Goal: Task Accomplishment & Management: Complete application form

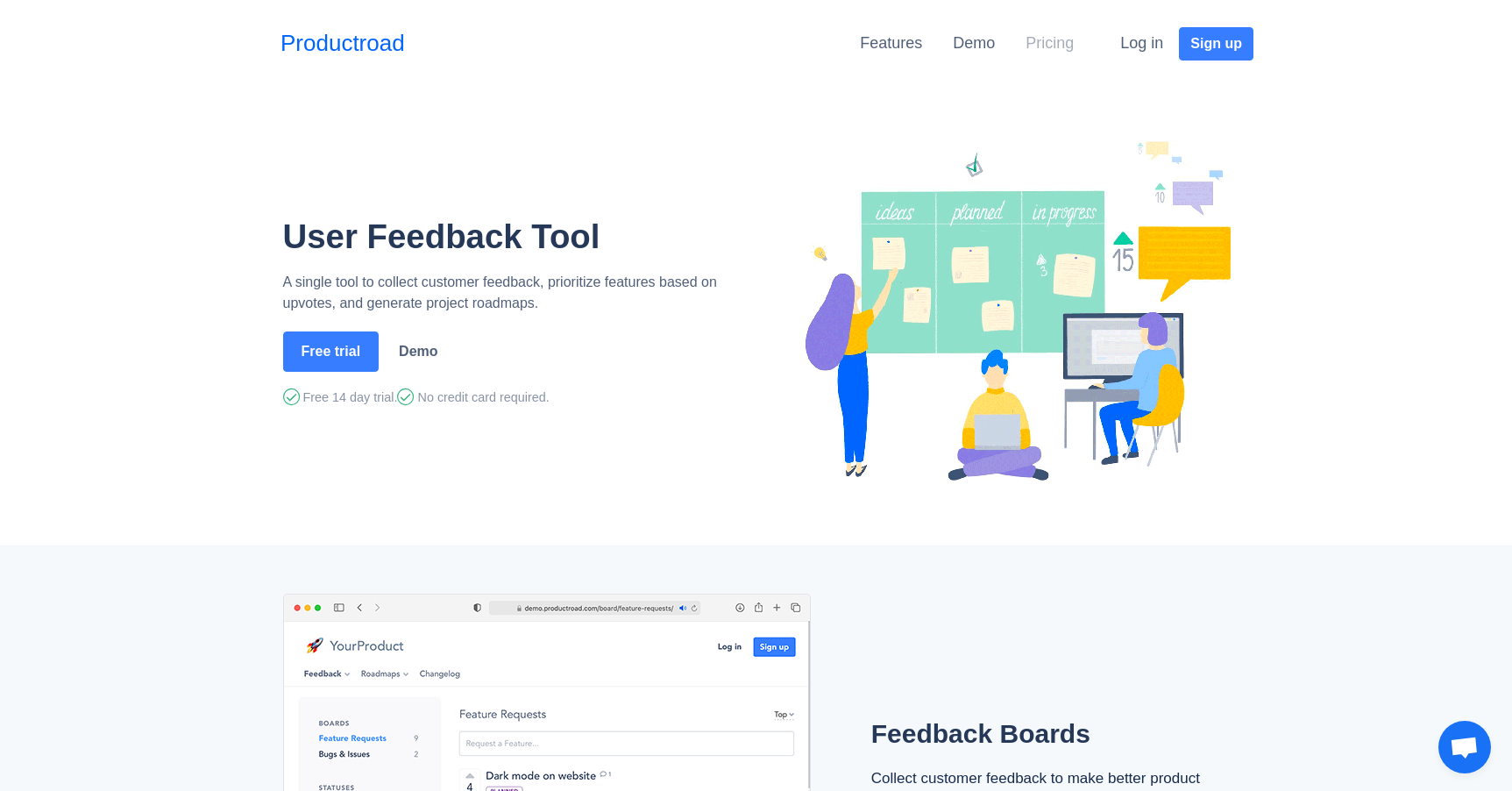
click at [1046, 50] on link "Pricing" at bounding box center [1049, 43] width 48 height 18
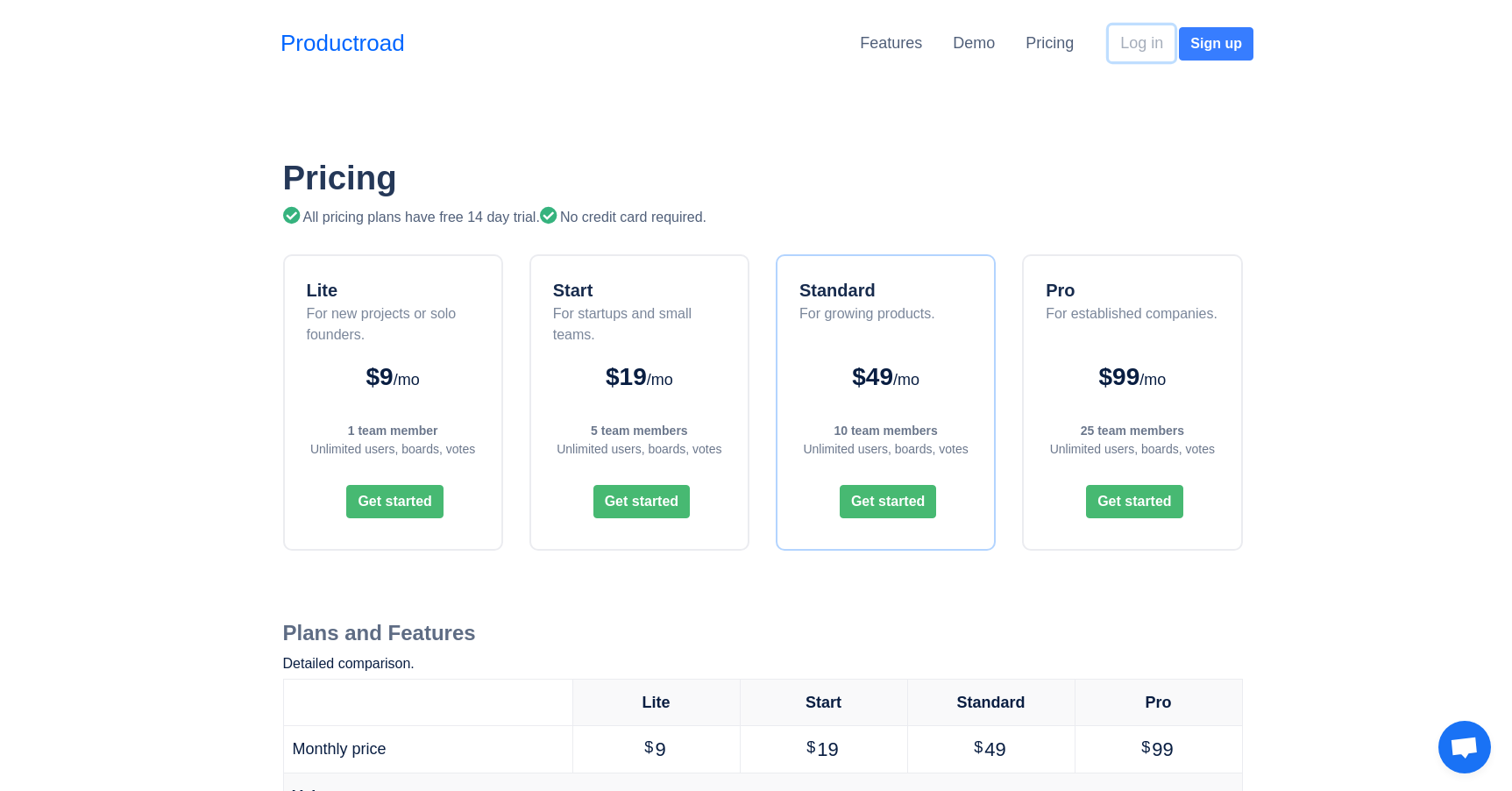
click at [1149, 49] on button "Log in" at bounding box center [1142, 43] width 66 height 36
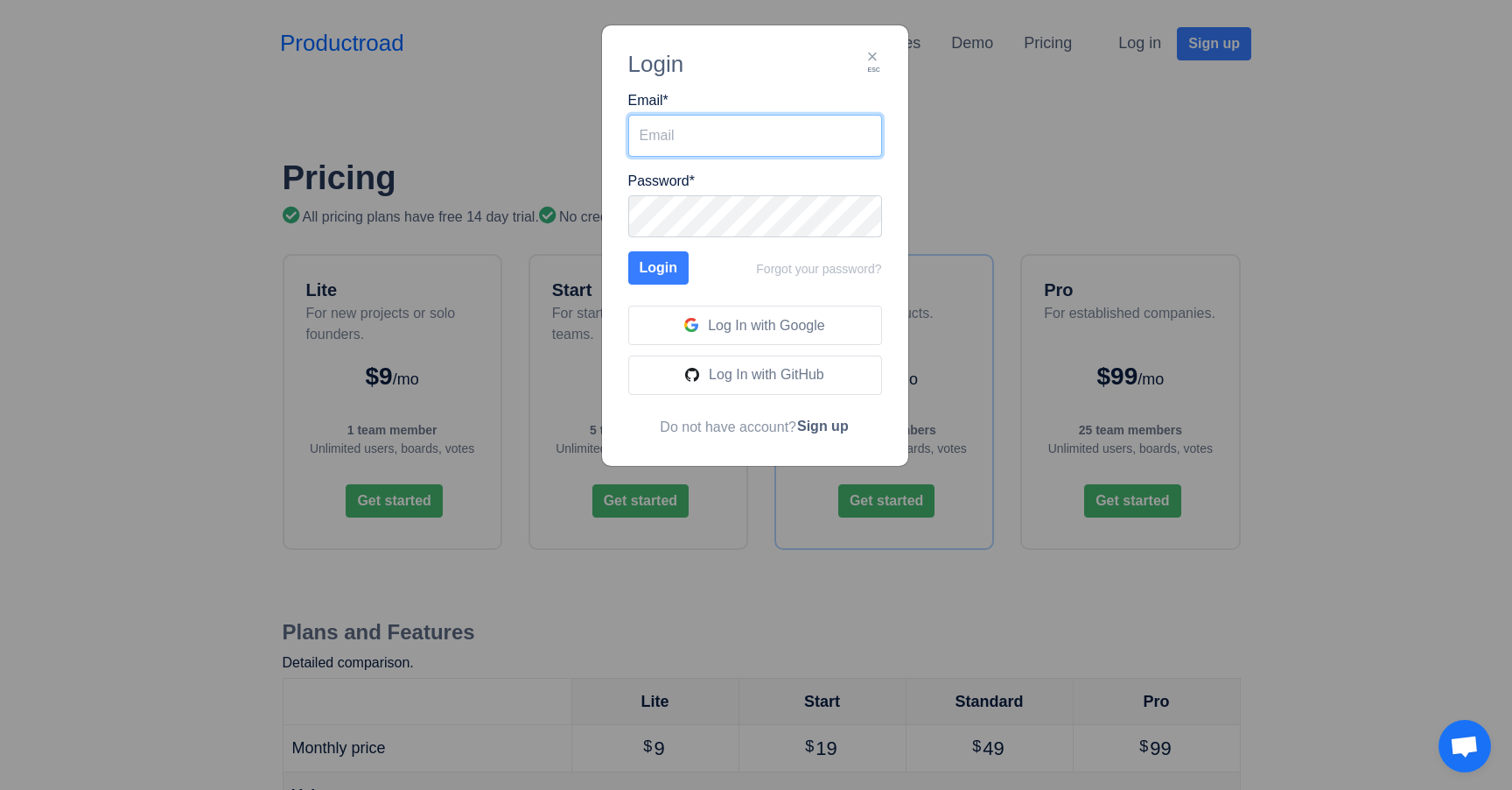
click at [757, 132] on input "Email *" at bounding box center [755, 136] width 254 height 42
type input "ky00nu@estsoft.com"
click at [811, 324] on span "Log In with Google" at bounding box center [766, 325] width 117 height 15
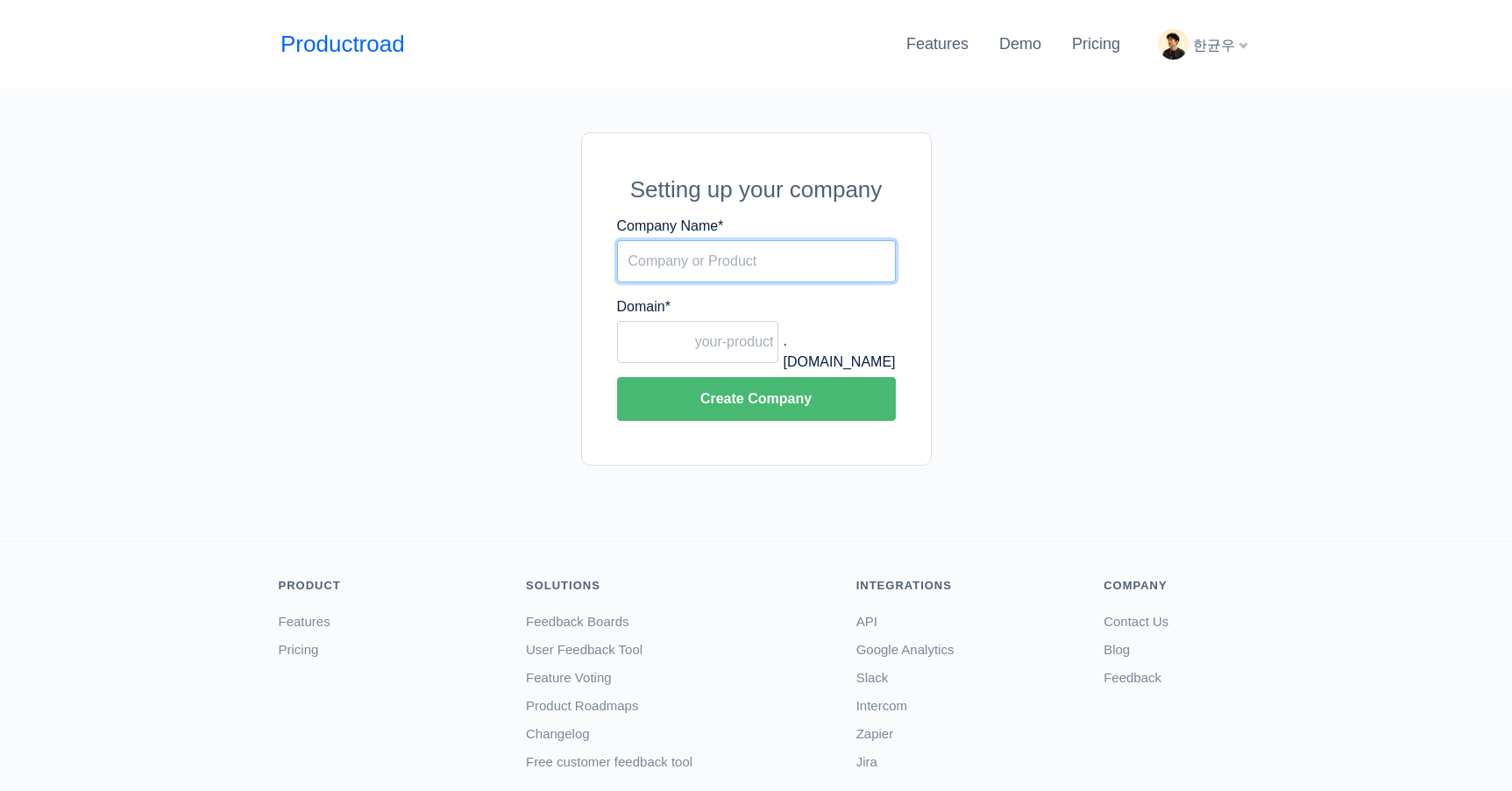
click at [801, 261] on input "Company Name *" at bounding box center [756, 261] width 279 height 42
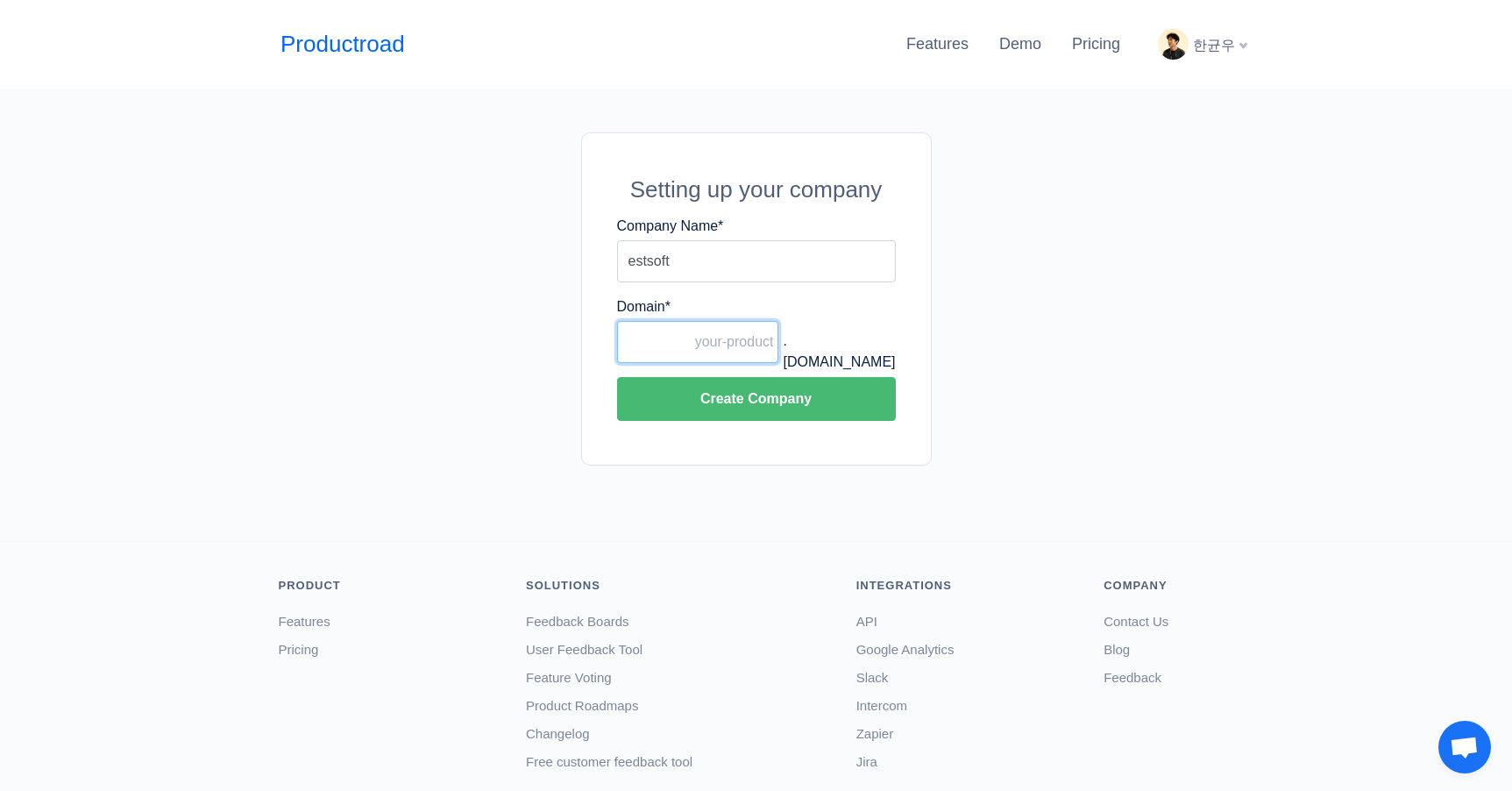
click at [736, 355] on input "Domain *" at bounding box center [698, 342] width 162 height 42
drag, startPoint x: 691, startPoint y: 266, endPoint x: 567, endPoint y: 266, distance: 123.6
click at [567, 266] on div "Setting up your company Company Name * estsoft Domain * .productroad.com Create…" at bounding box center [756, 298] width 999 height 333
type input "perso"
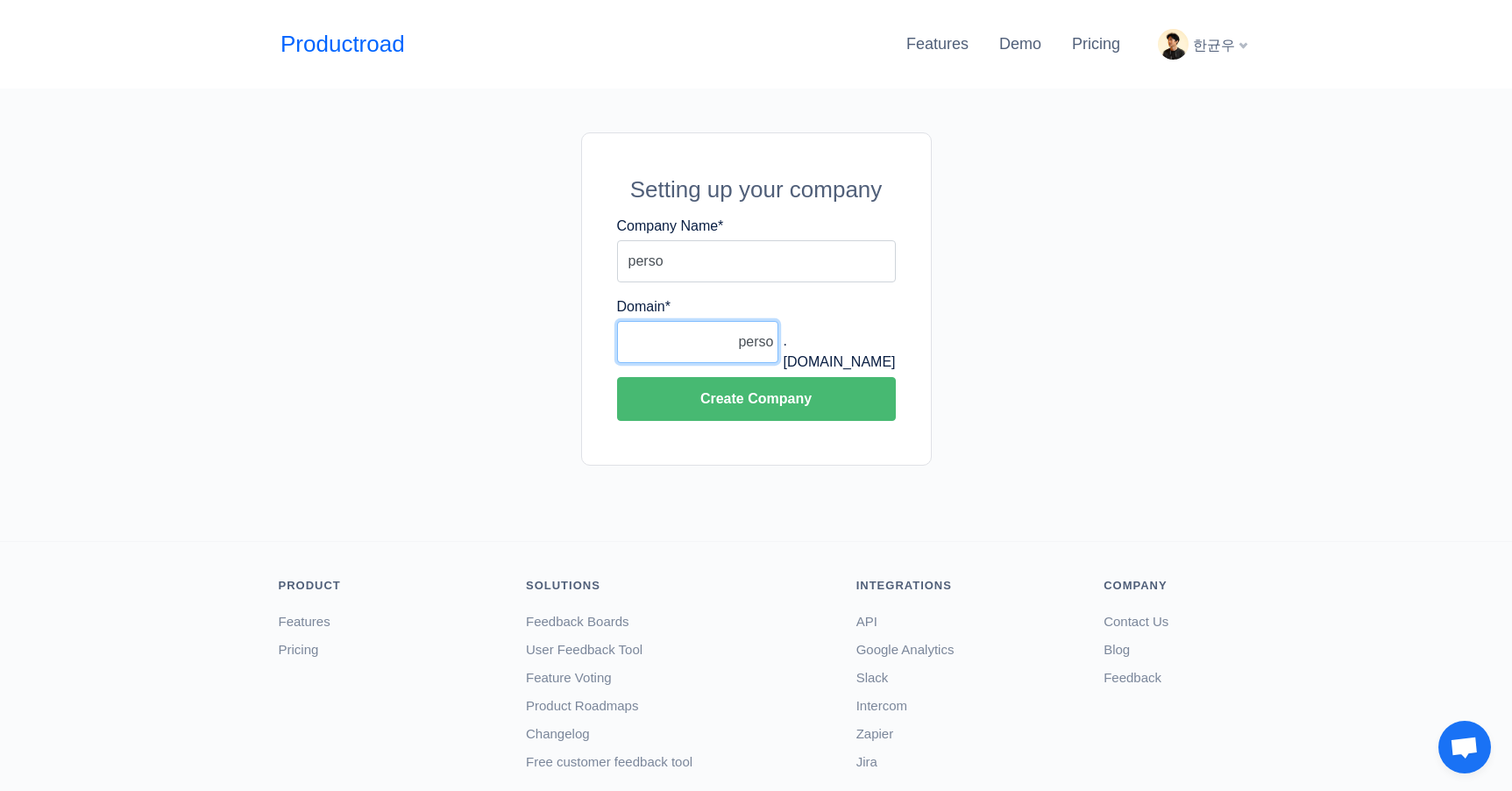
click at [617, 377] on button "Create Company" at bounding box center [756, 399] width 279 height 44
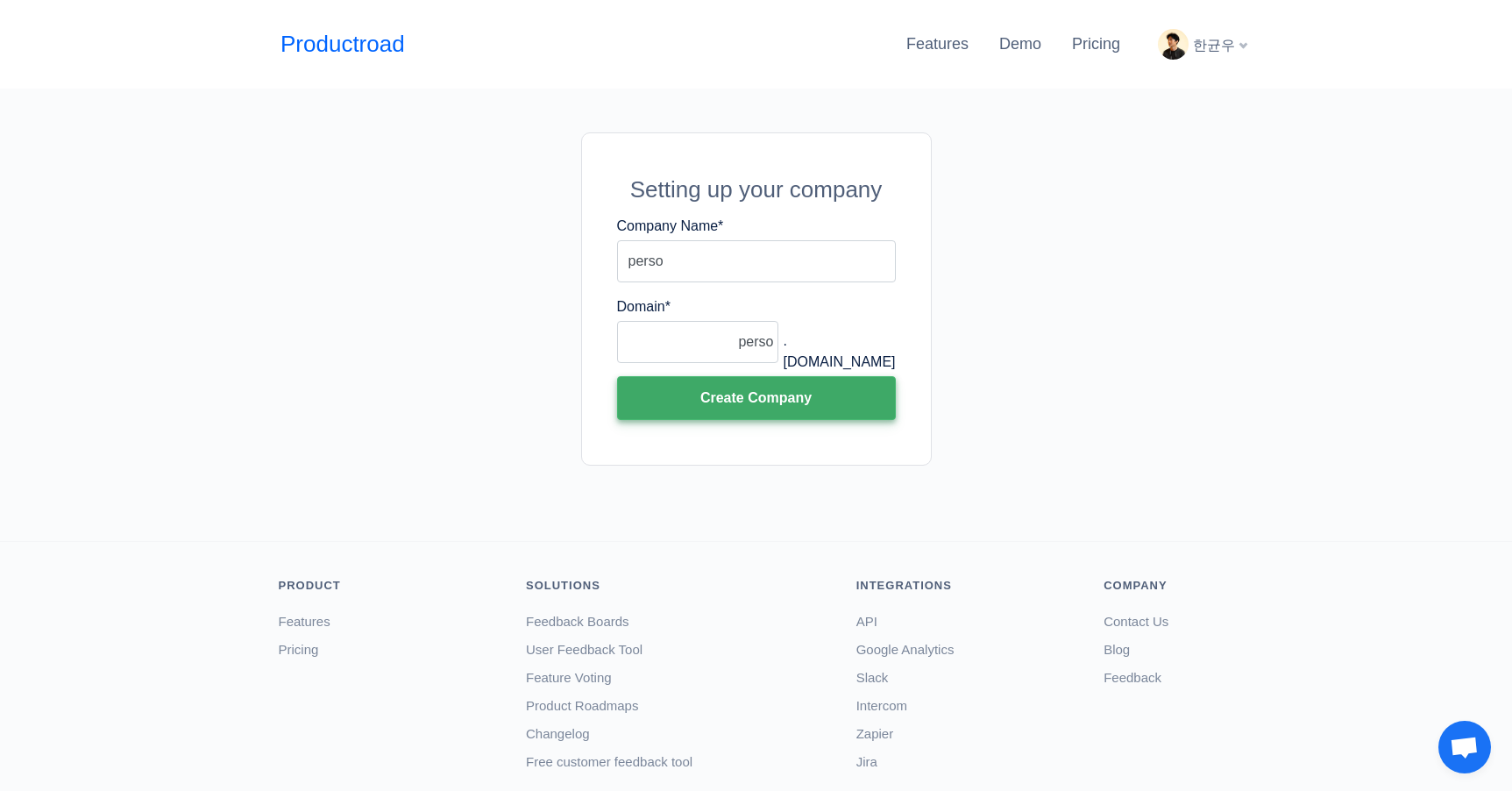
click at [675, 394] on button "Create Company" at bounding box center [756, 398] width 279 height 44
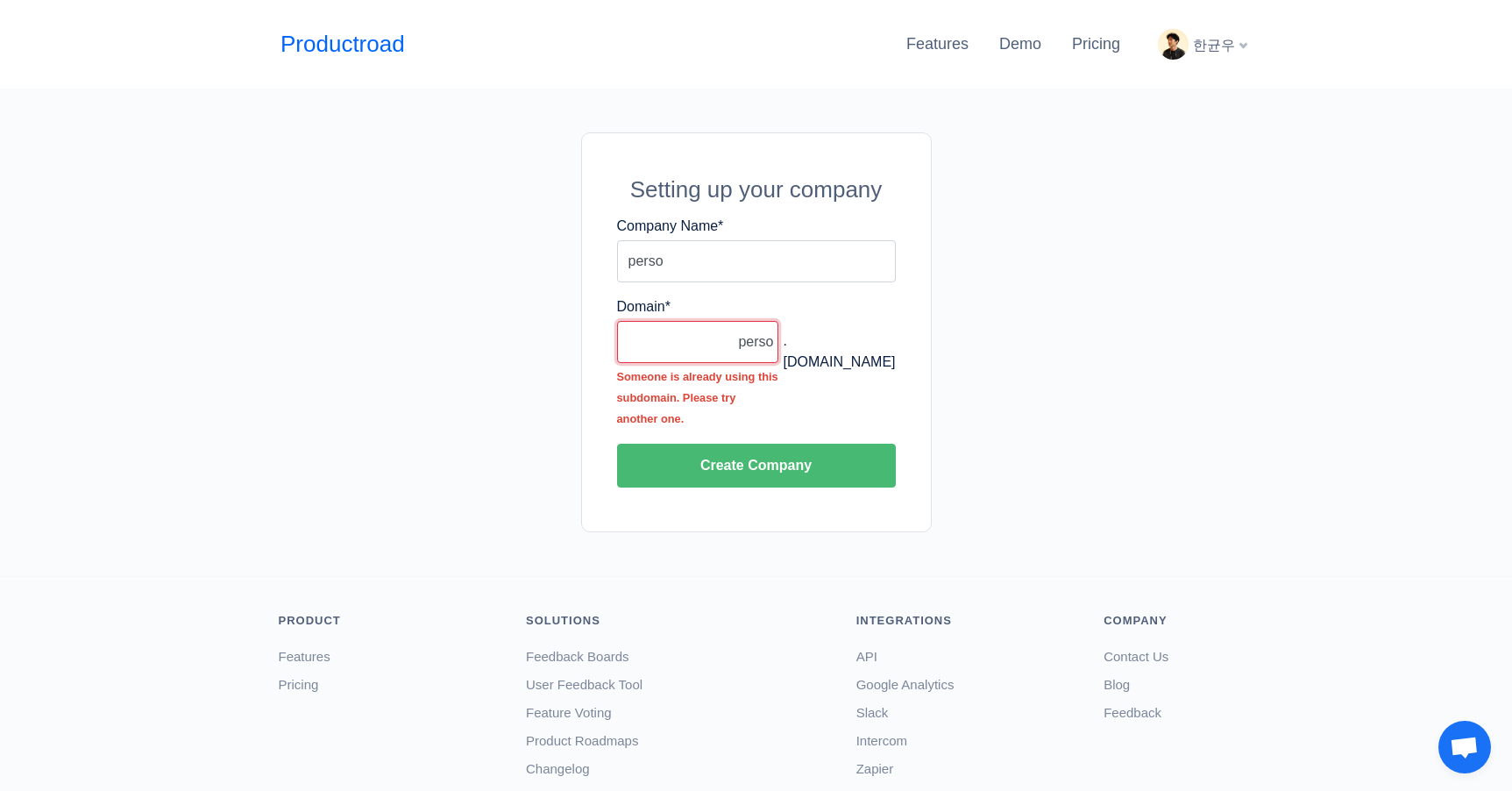
click at [772, 343] on input "perso" at bounding box center [698, 342] width 162 height 42
type input "p"
type input "studioperso"
click at [617, 443] on button "Create Company" at bounding box center [756, 465] width 279 height 44
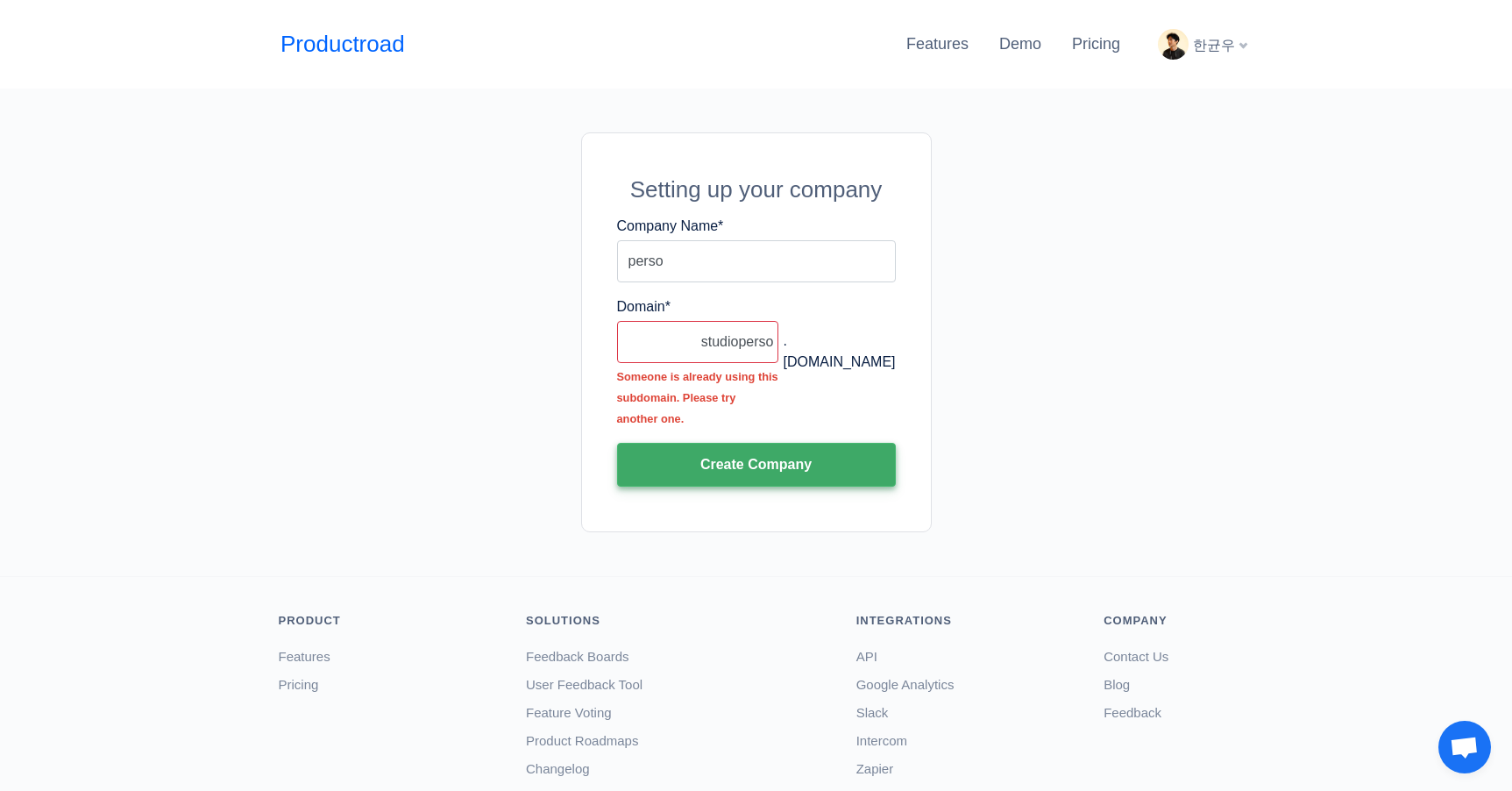
click at [794, 454] on button "Create Company" at bounding box center [756, 465] width 279 height 44
click at [792, 457] on button "Create Company" at bounding box center [756, 465] width 279 height 44
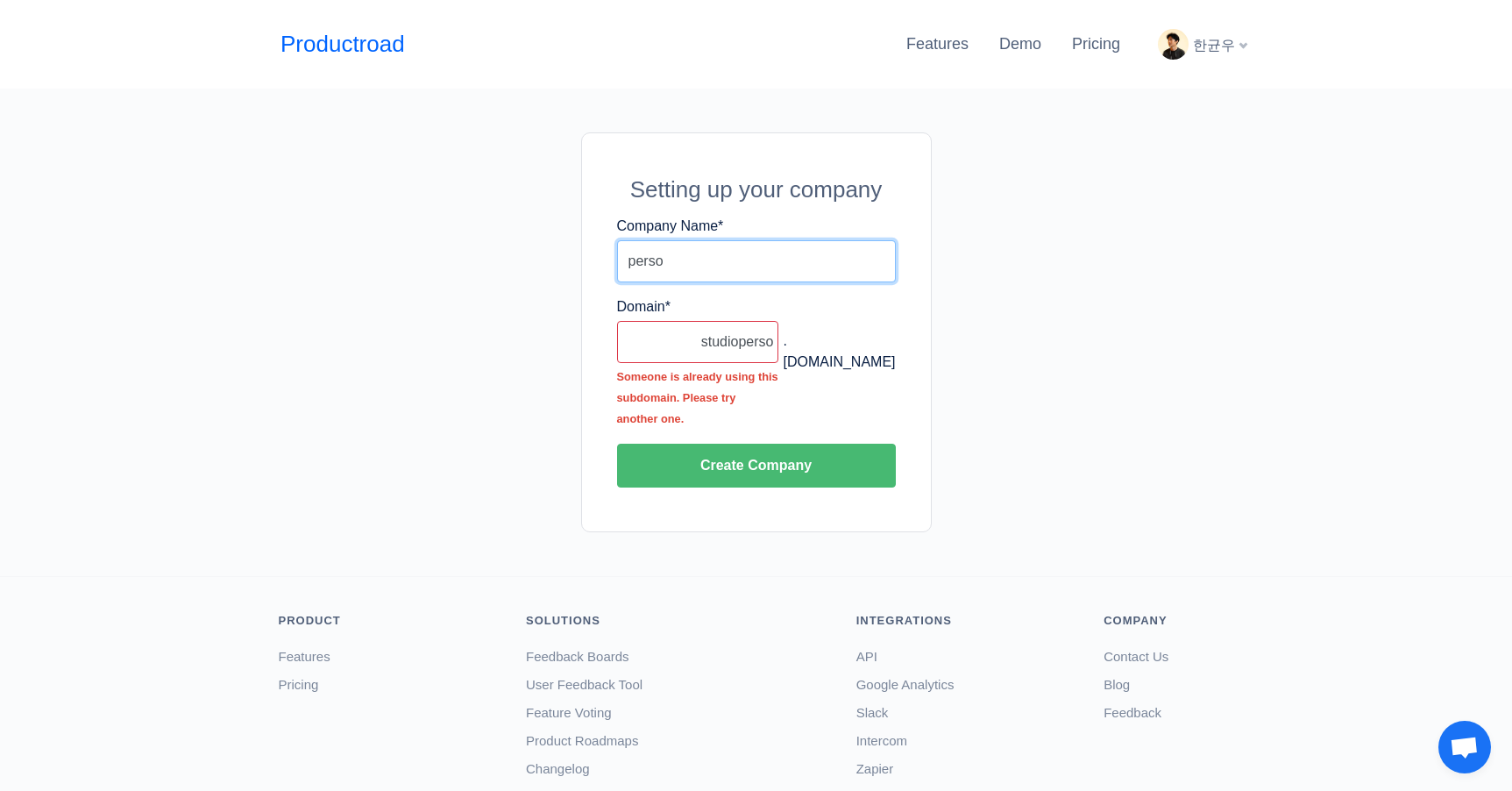
drag, startPoint x: 675, startPoint y: 267, endPoint x: 625, endPoint y: 266, distance: 50.0
click at [625, 266] on input "perso" at bounding box center [756, 261] width 279 height 42
drag, startPoint x: 681, startPoint y: 255, endPoint x: 595, endPoint y: 255, distance: 85.9
click at [595, 255] on div "Setting up your company Company Name * ky00nu Domain * studioperso Someone is a…" at bounding box center [756, 332] width 351 height 400
type input "kyoonu"
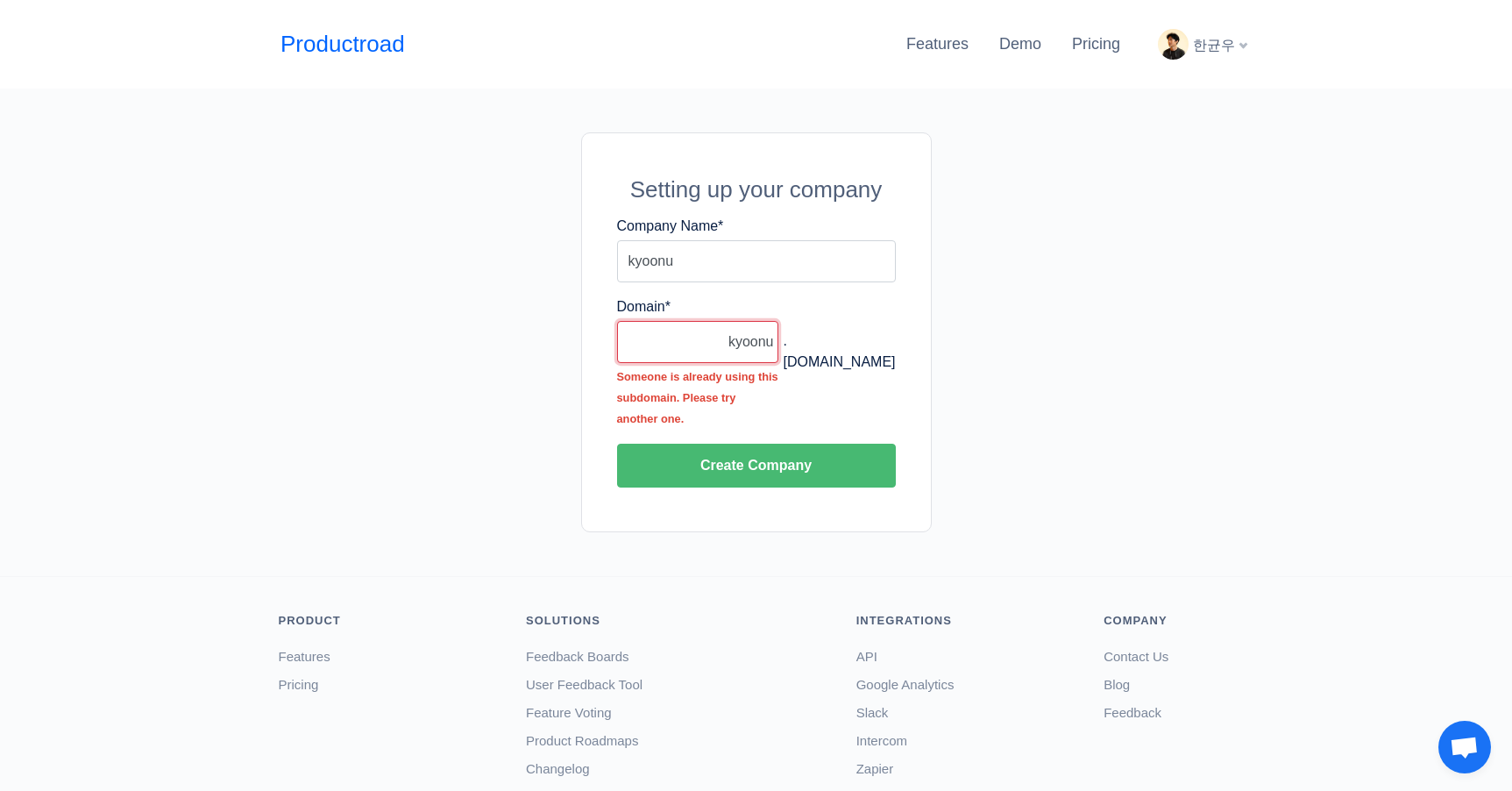
type input "kyoonu"
click at [617, 443] on button "Create Company" at bounding box center [756, 465] width 279 height 44
click at [713, 461] on button "Create Company" at bounding box center [756, 465] width 279 height 44
click at [773, 478] on button "Create Company" at bounding box center [756, 465] width 279 height 44
click at [684, 268] on input "kyoonu" at bounding box center [756, 261] width 279 height 42
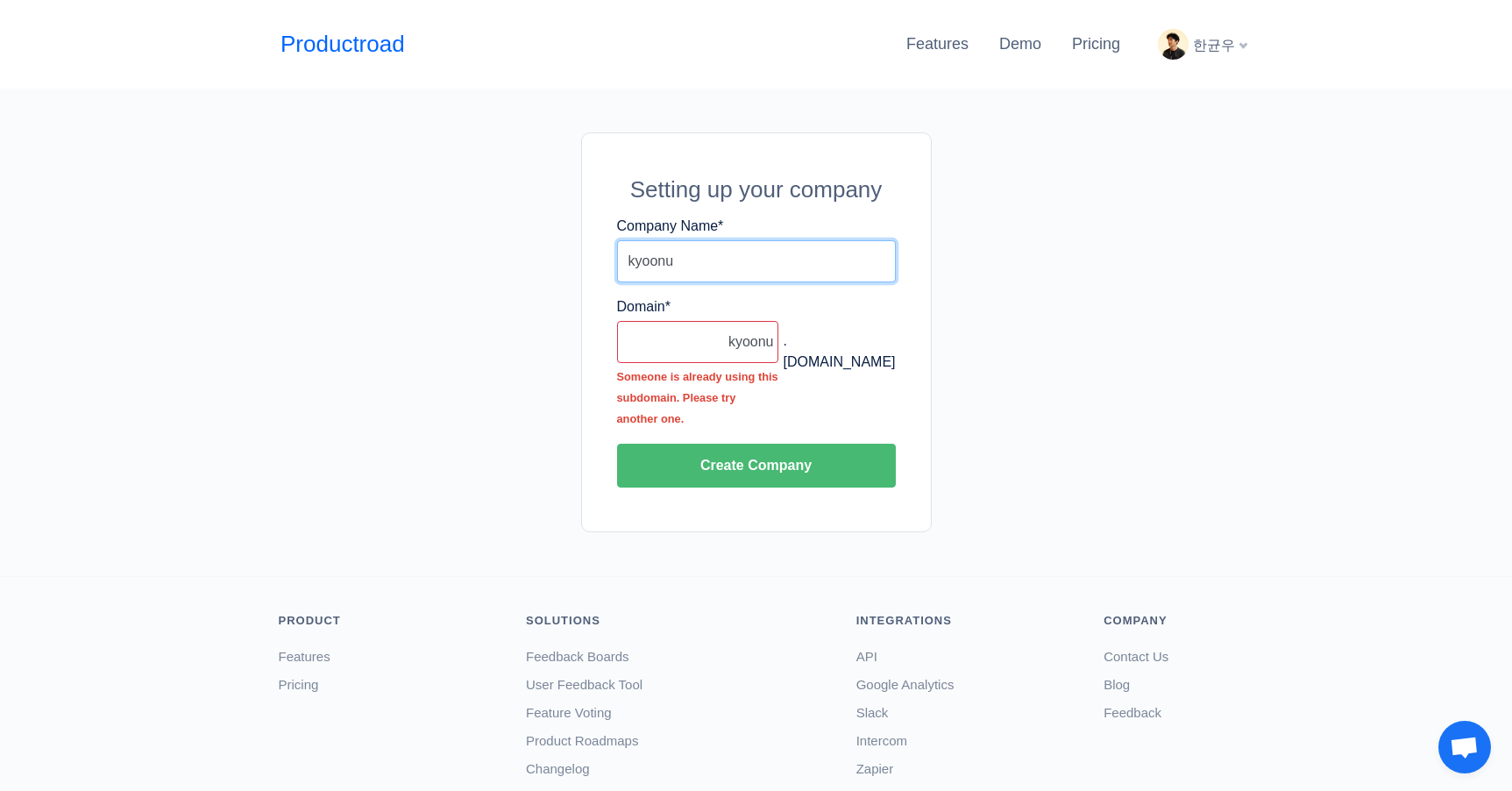
drag, startPoint x: 685, startPoint y: 268, endPoint x: 624, endPoint y: 266, distance: 61.4
click at [623, 265] on input "kyoonu" at bounding box center [756, 261] width 279 height 42
type input "ESTsoft"
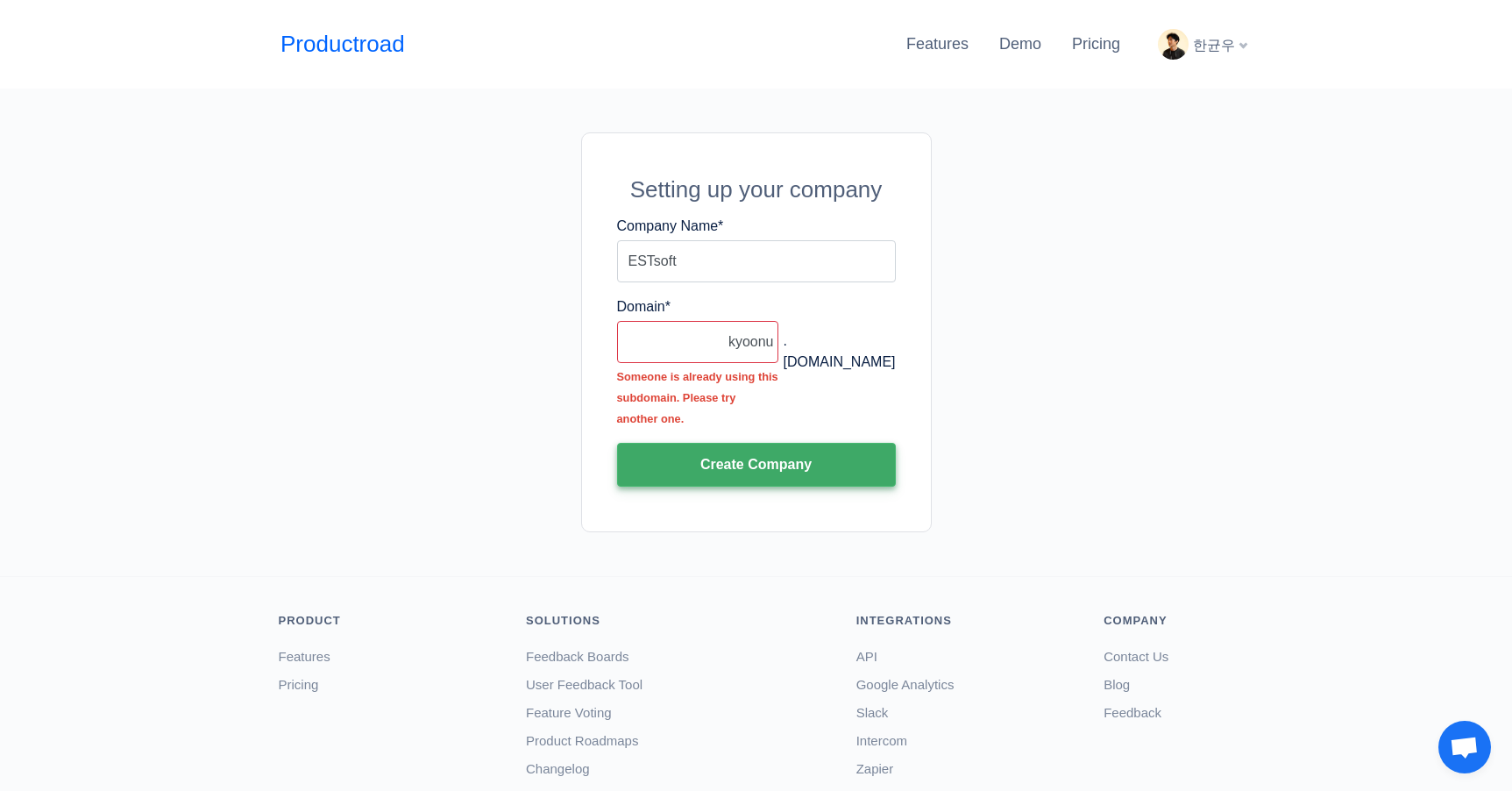
click at [743, 476] on button "Create Company" at bounding box center [756, 465] width 279 height 44
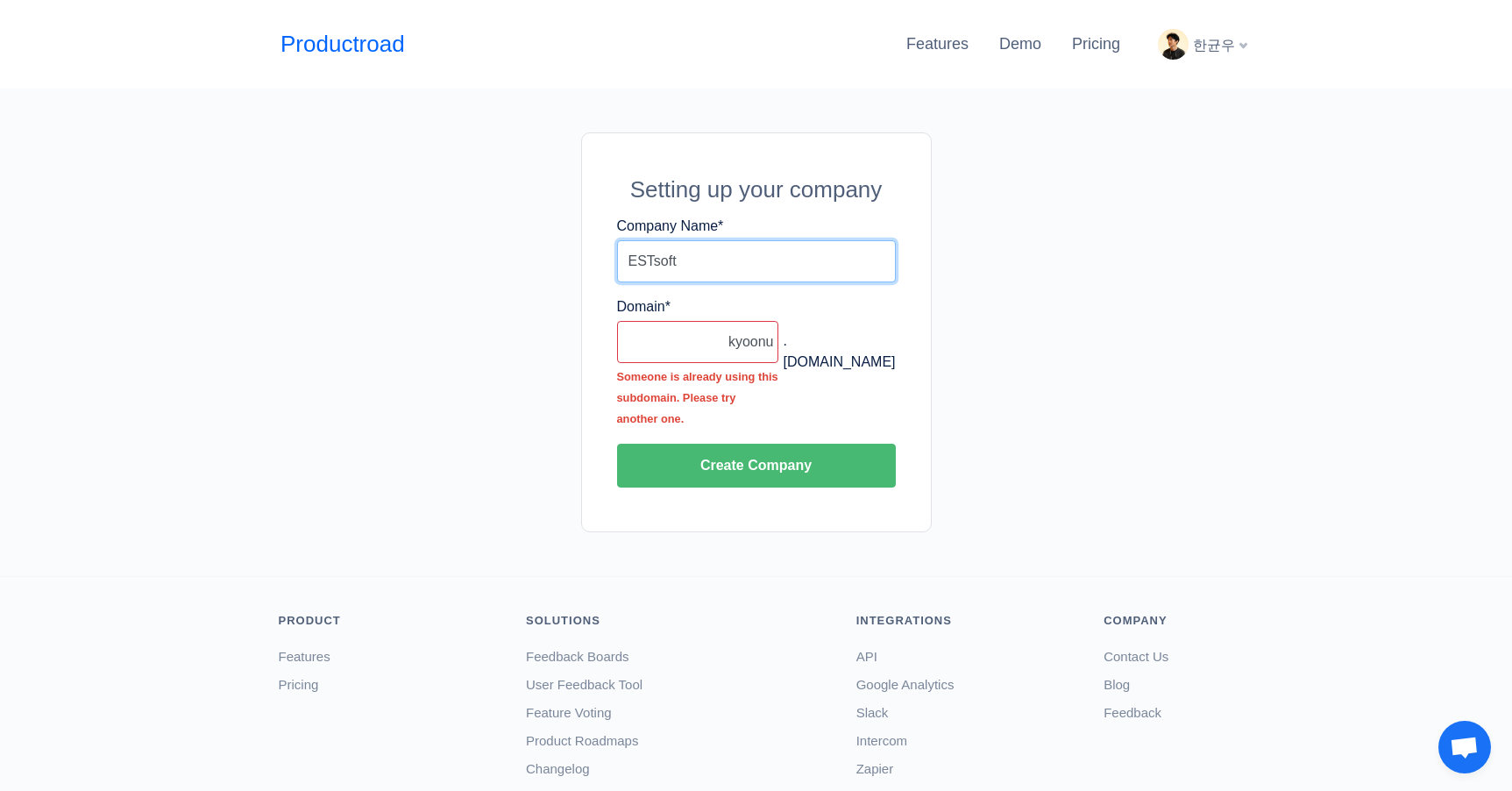
drag, startPoint x: 692, startPoint y: 266, endPoint x: 628, endPoint y: 263, distance: 64.9
click at [627, 262] on input "ESTsoft" at bounding box center [756, 261] width 279 height 42
click at [746, 344] on input "kyoonu" at bounding box center [698, 342] width 162 height 42
paste input "ESTsoft"
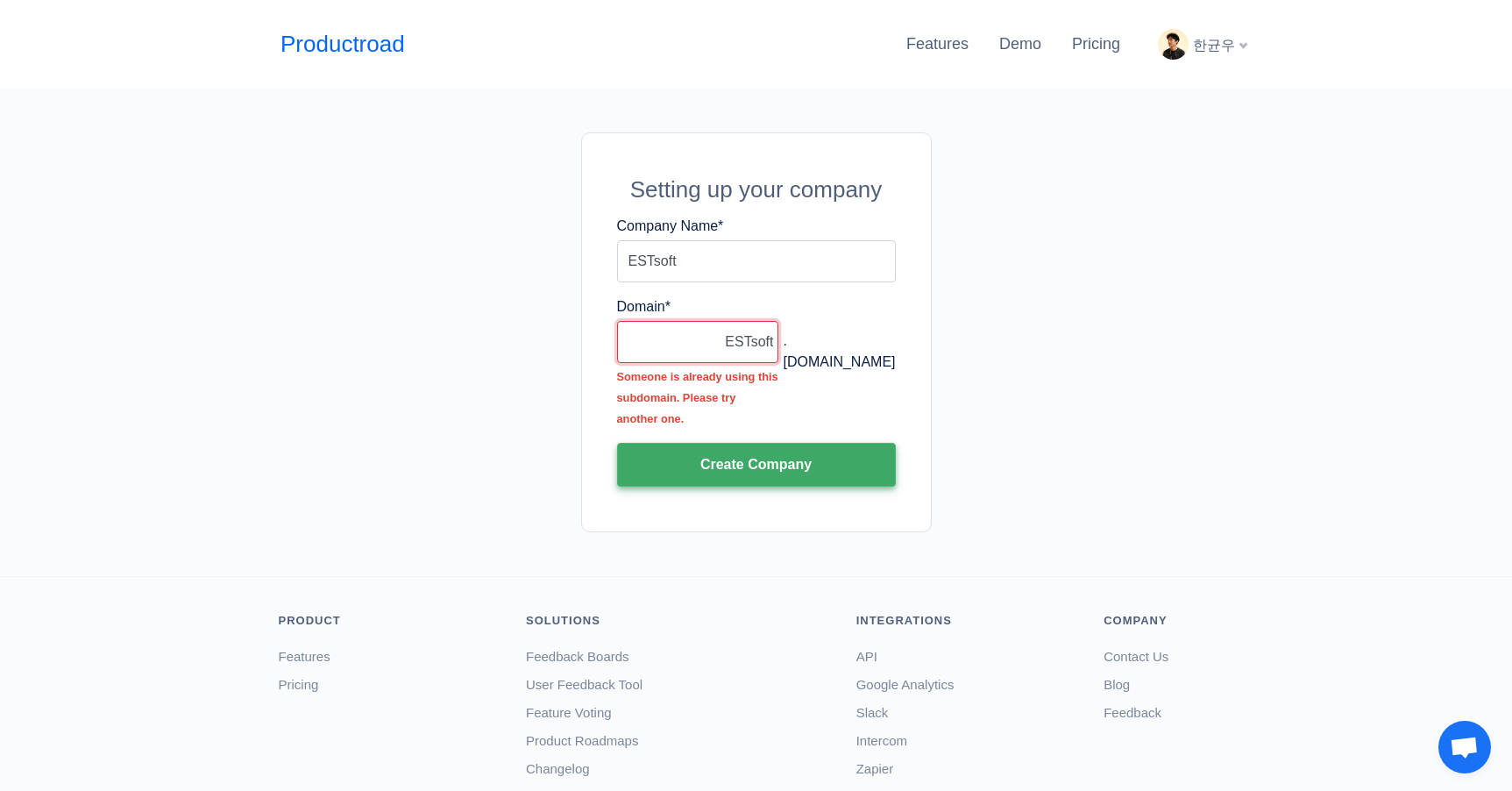
type input "ESTsoft"
click at [762, 465] on button "Create Company" at bounding box center [756, 465] width 279 height 44
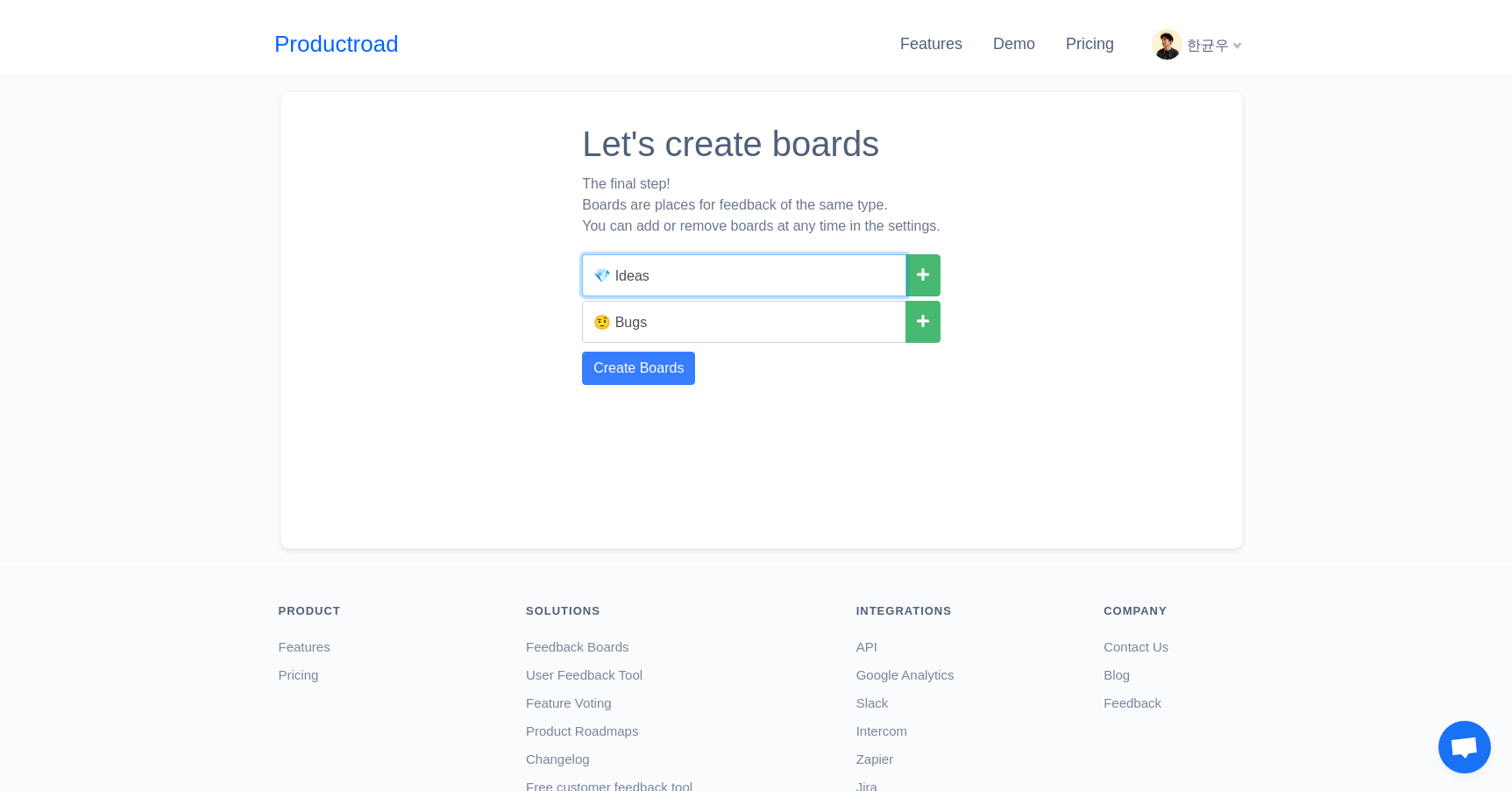
click at [769, 286] on input "💎 Ideas" at bounding box center [744, 275] width 324 height 42
click at [924, 319] on icon at bounding box center [923, 320] width 12 height 14
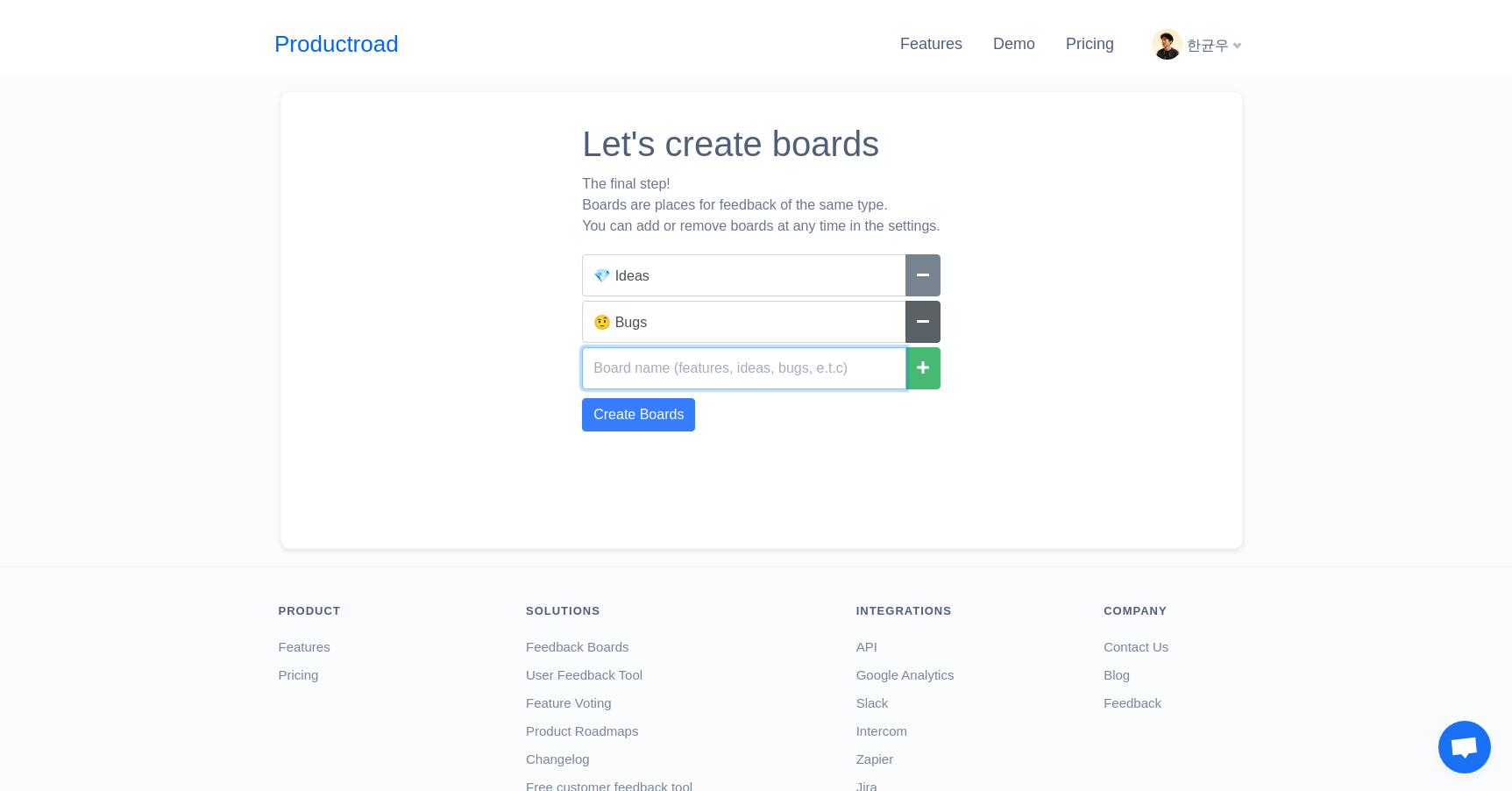
click at [749, 362] on input "text" at bounding box center [744, 368] width 324 height 42
click at [864, 452] on div "Let's create boards The final step! Boards are places for feedback of the same …" at bounding box center [761, 320] width 358 height 421
click at [592, 372] on input "Updates" at bounding box center [744, 368] width 324 height 42
drag, startPoint x: 606, startPoint y: 323, endPoint x: 595, endPoint y: 323, distance: 11.4
click at [594, 323] on input "🤨 Bugs" at bounding box center [744, 322] width 324 height 42
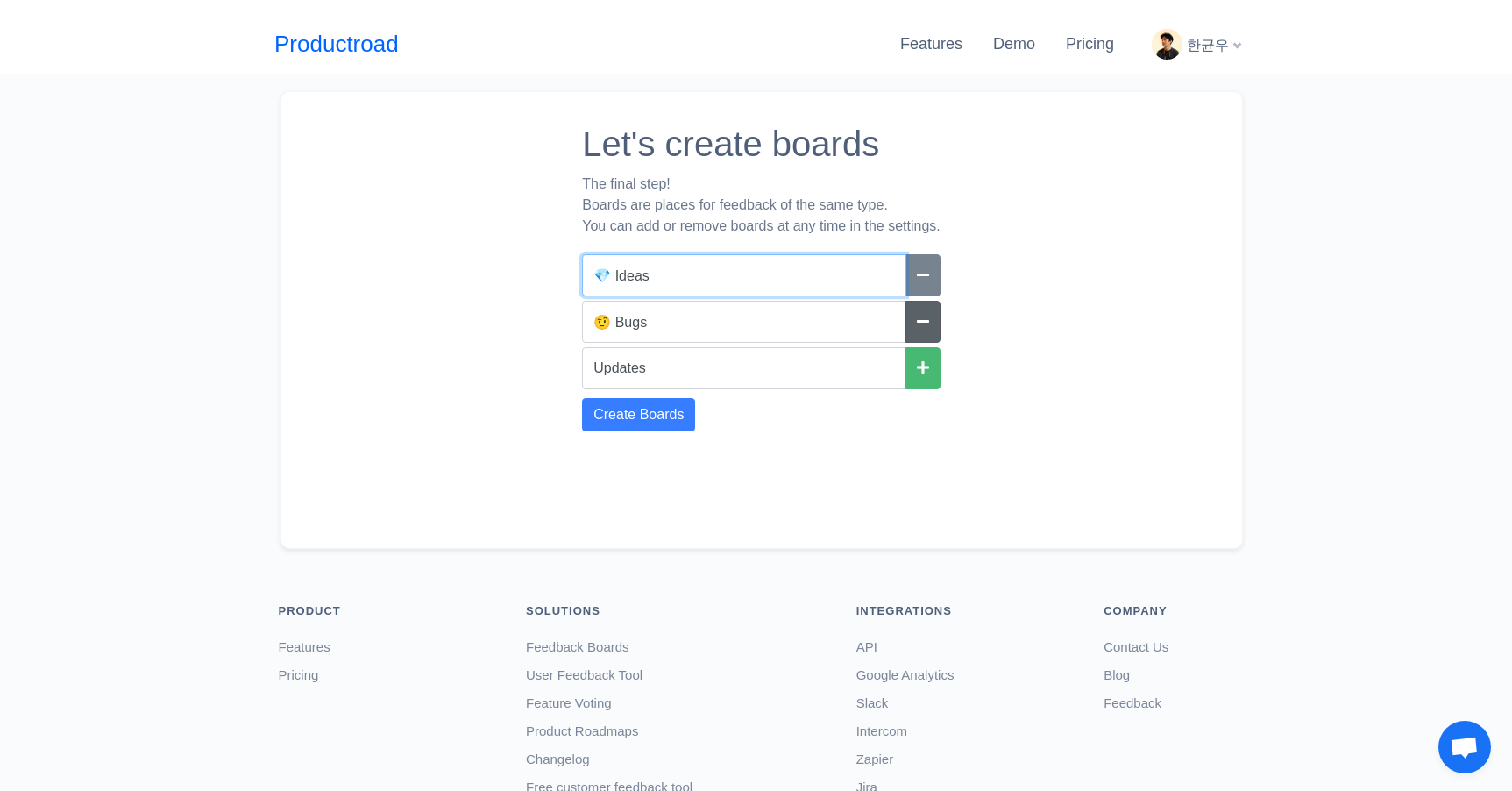
click at [600, 273] on input "💎 Ideas" at bounding box center [744, 275] width 324 height 42
drag, startPoint x: 603, startPoint y: 273, endPoint x: 593, endPoint y: 274, distance: 9.7
click at [593, 274] on input "💎 Ideas" at bounding box center [744, 275] width 324 height 42
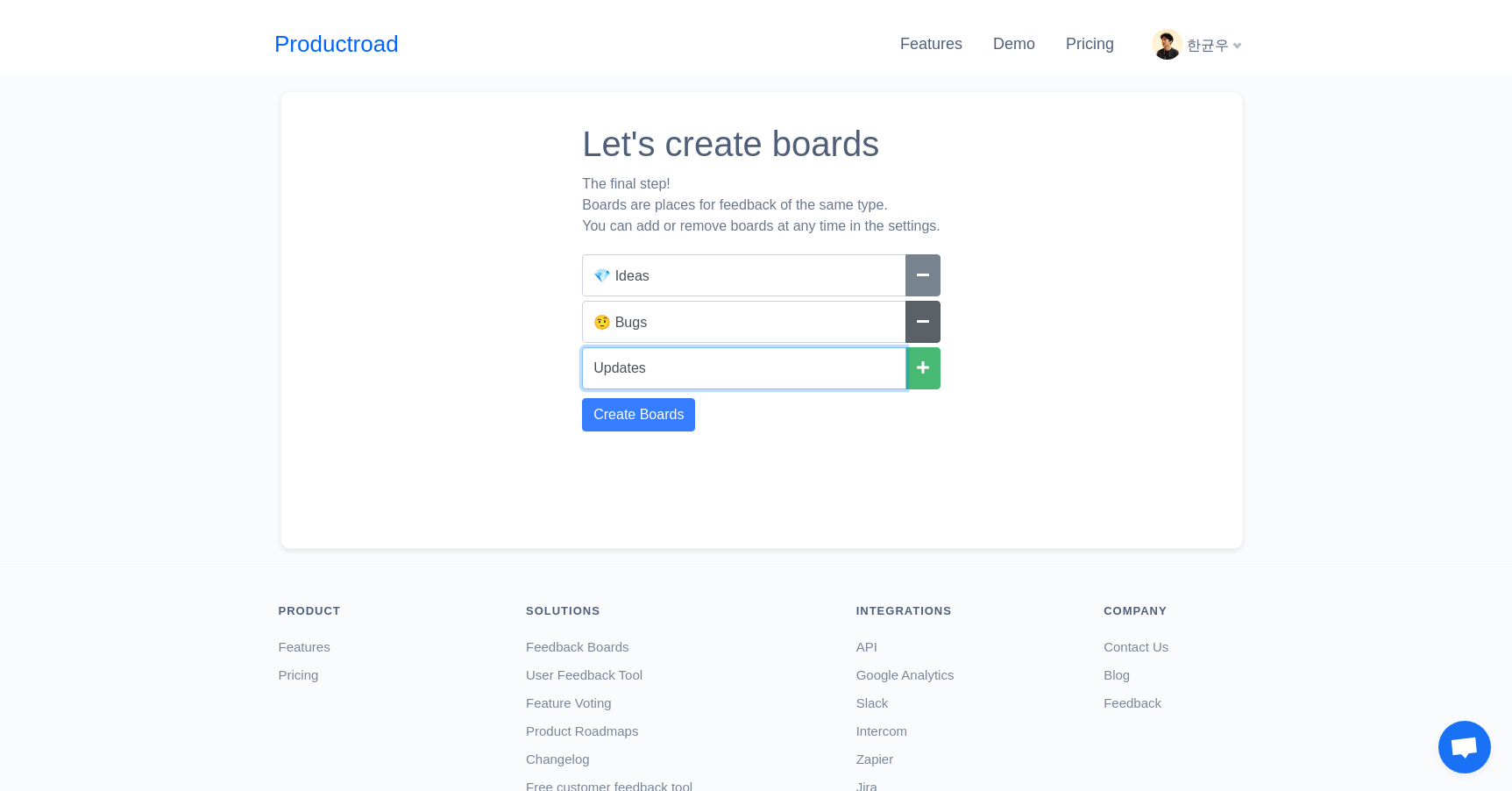
click at [591, 369] on input "Updates" at bounding box center [744, 368] width 324 height 42
paste input "💎"
drag, startPoint x: 602, startPoint y: 367, endPoint x: 583, endPoint y: 367, distance: 19.3
click at [583, 367] on input "💎 Updates" at bounding box center [744, 368] width 324 height 42
type input "💎 Updates"
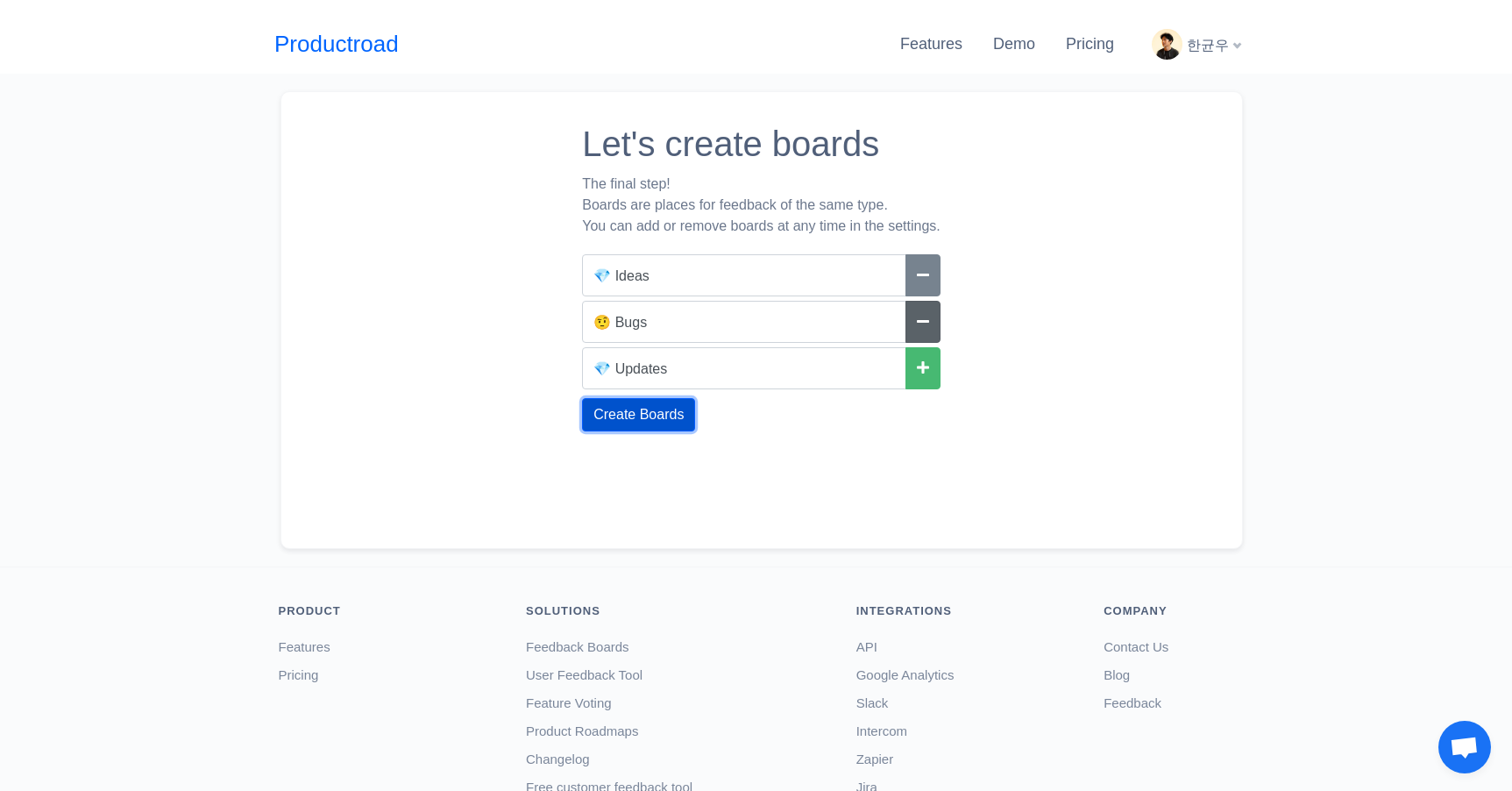
click at [653, 424] on button "Create Boards" at bounding box center [638, 414] width 113 height 33
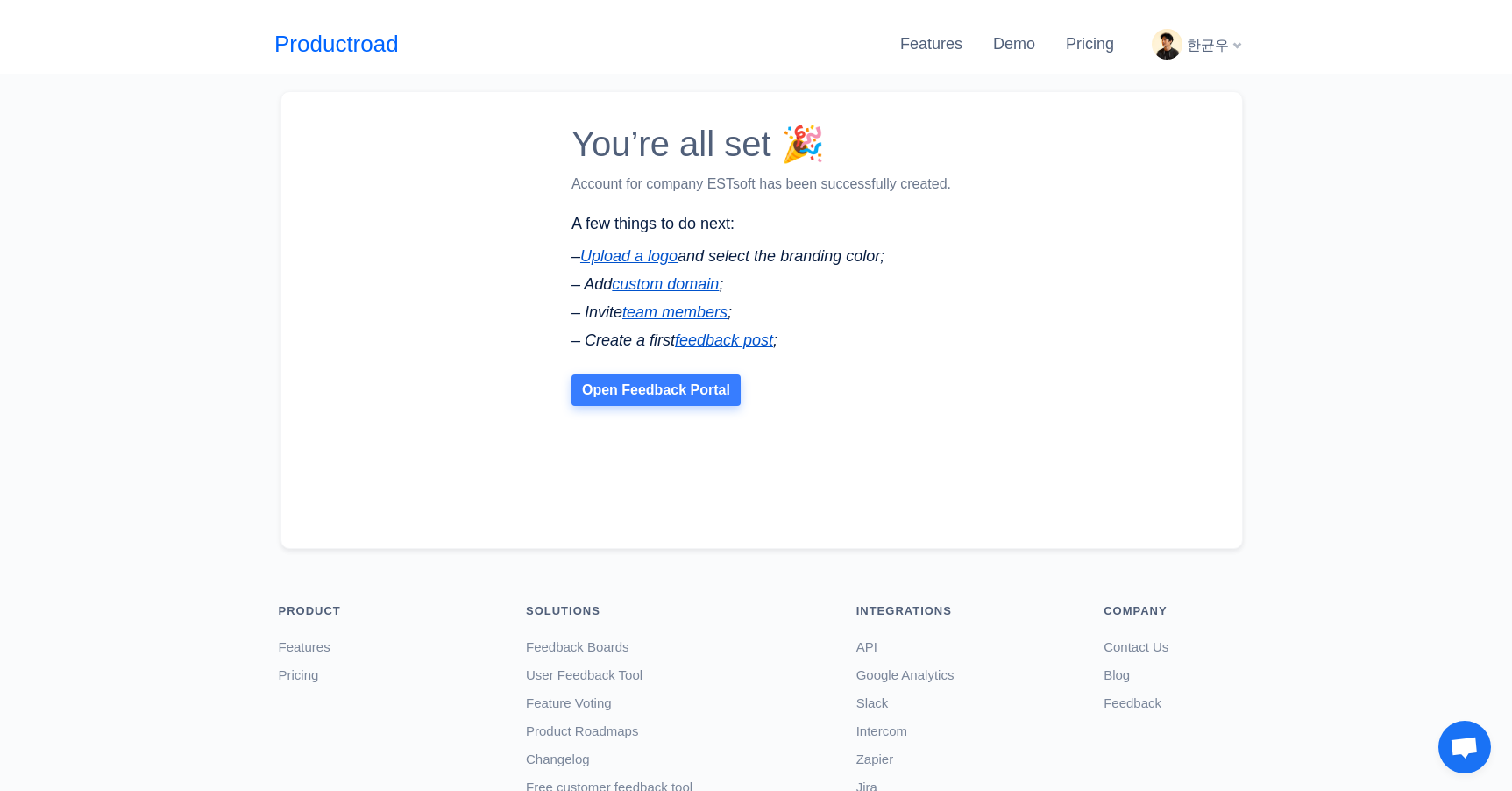
click at [655, 402] on link "Open Feedback Portal" at bounding box center [655, 390] width 169 height 32
